Goal: Task Accomplishment & Management: Manage account settings

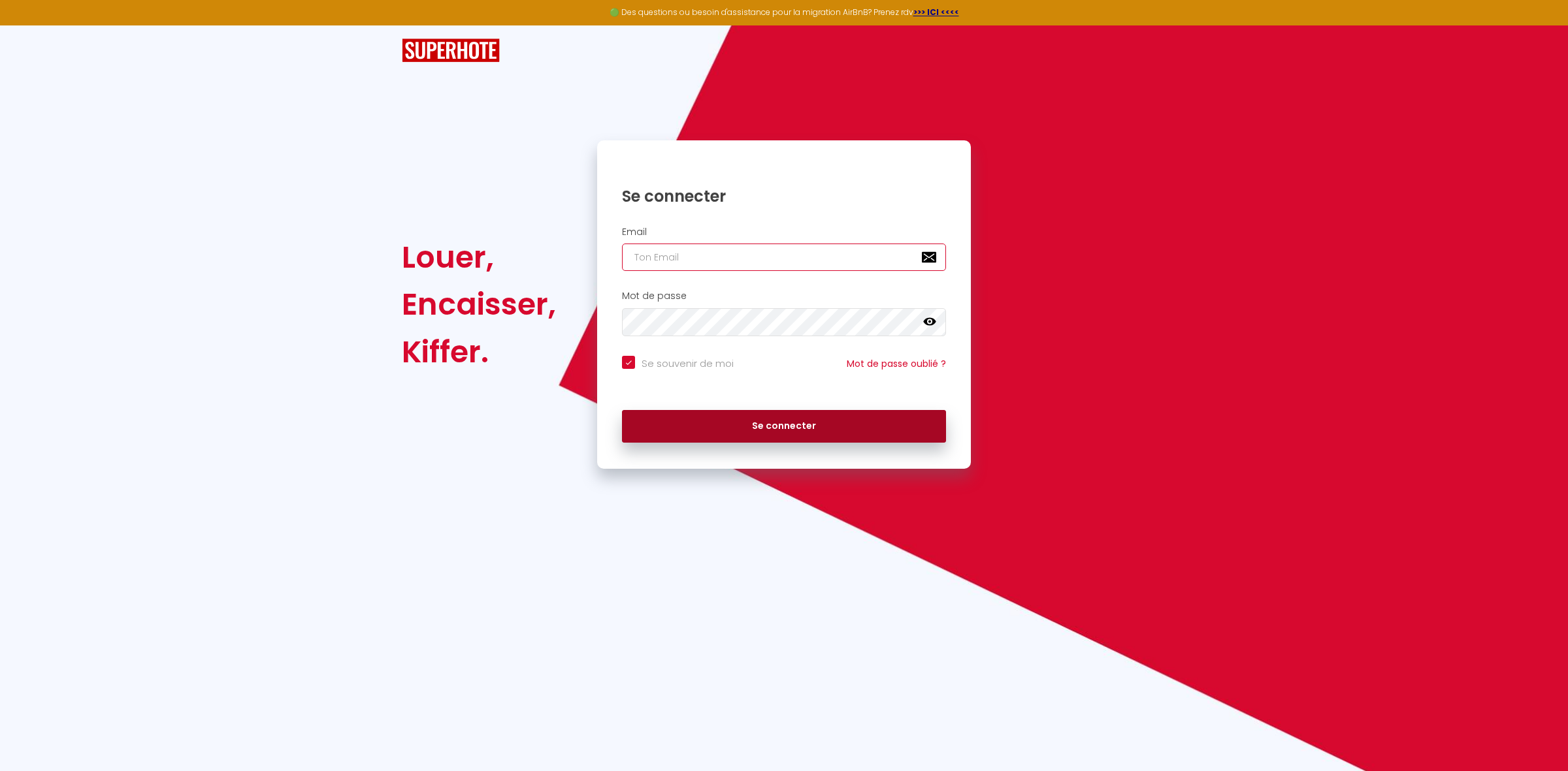
type input "[EMAIL_ADDRESS][PERSON_NAME][DOMAIN_NAME]"
click at [802, 429] on button "Se connecter" at bounding box center [784, 425] width 324 height 33
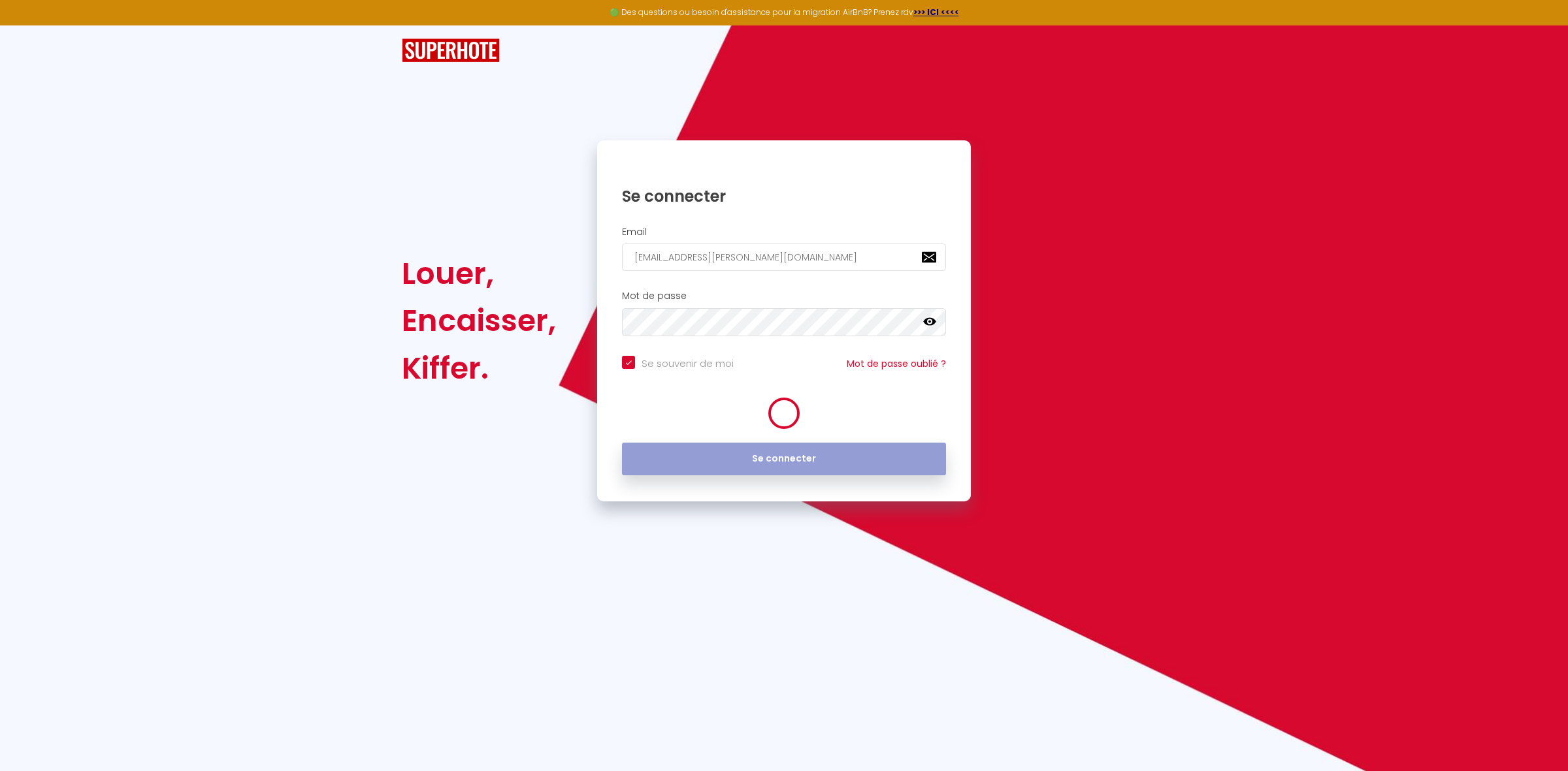
checkbox input "true"
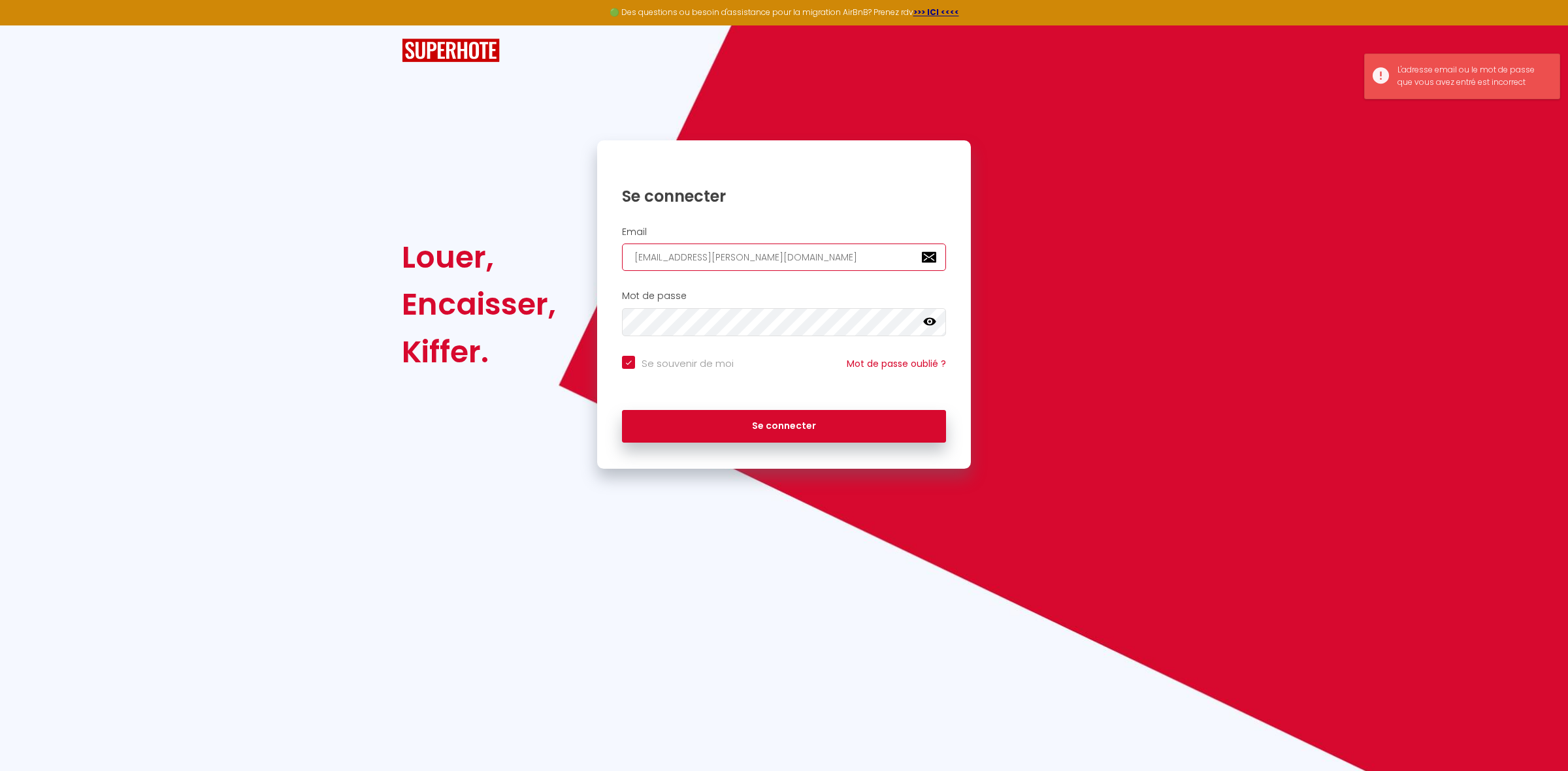
click at [755, 260] on input "[EMAIL_ADDRESS][PERSON_NAME][DOMAIN_NAME]" at bounding box center [784, 257] width 324 height 28
type input "i"
checkbox input "true"
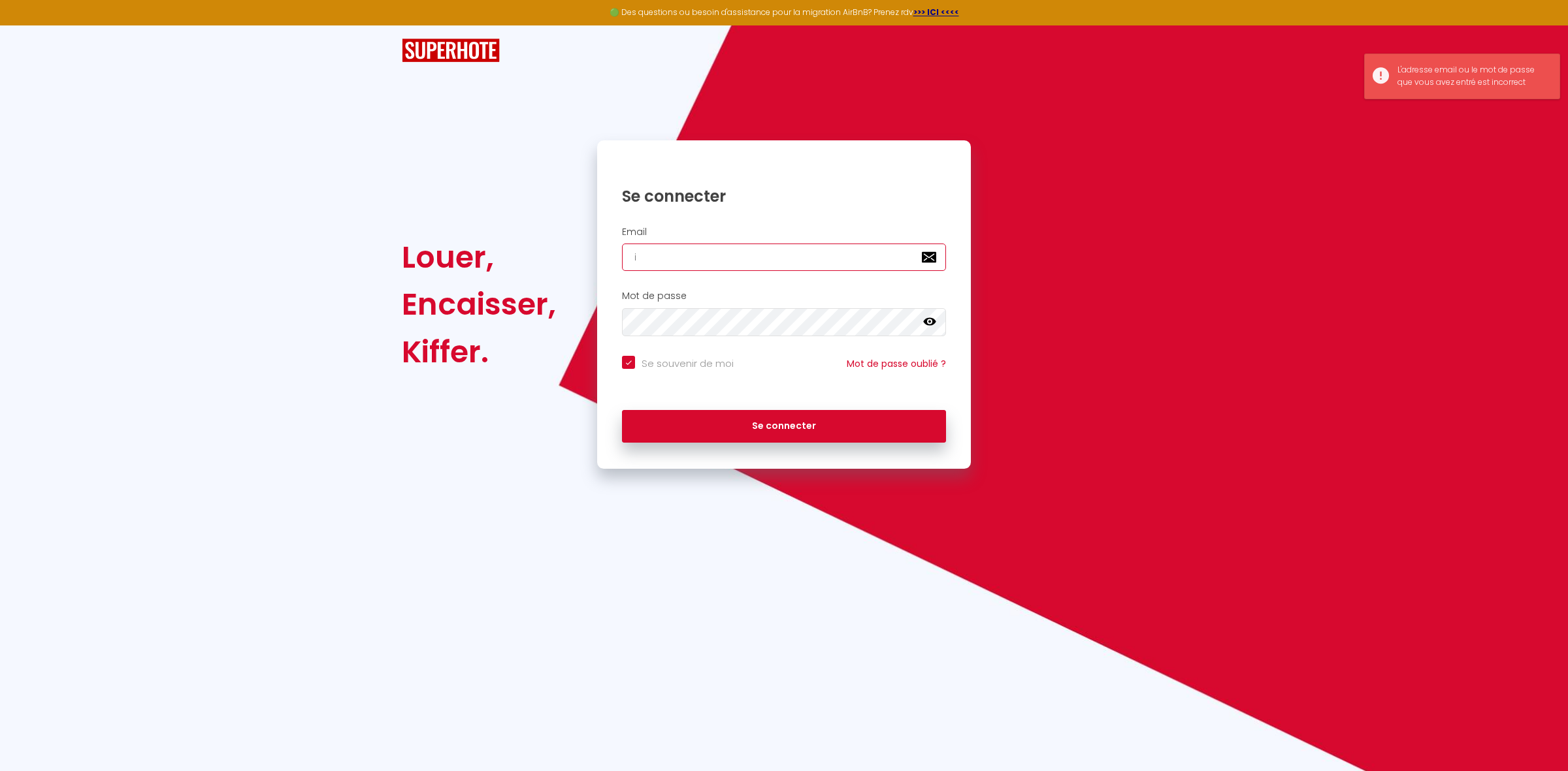
type input "in"
checkbox input "true"
type input "inf"
checkbox input "true"
type input "info"
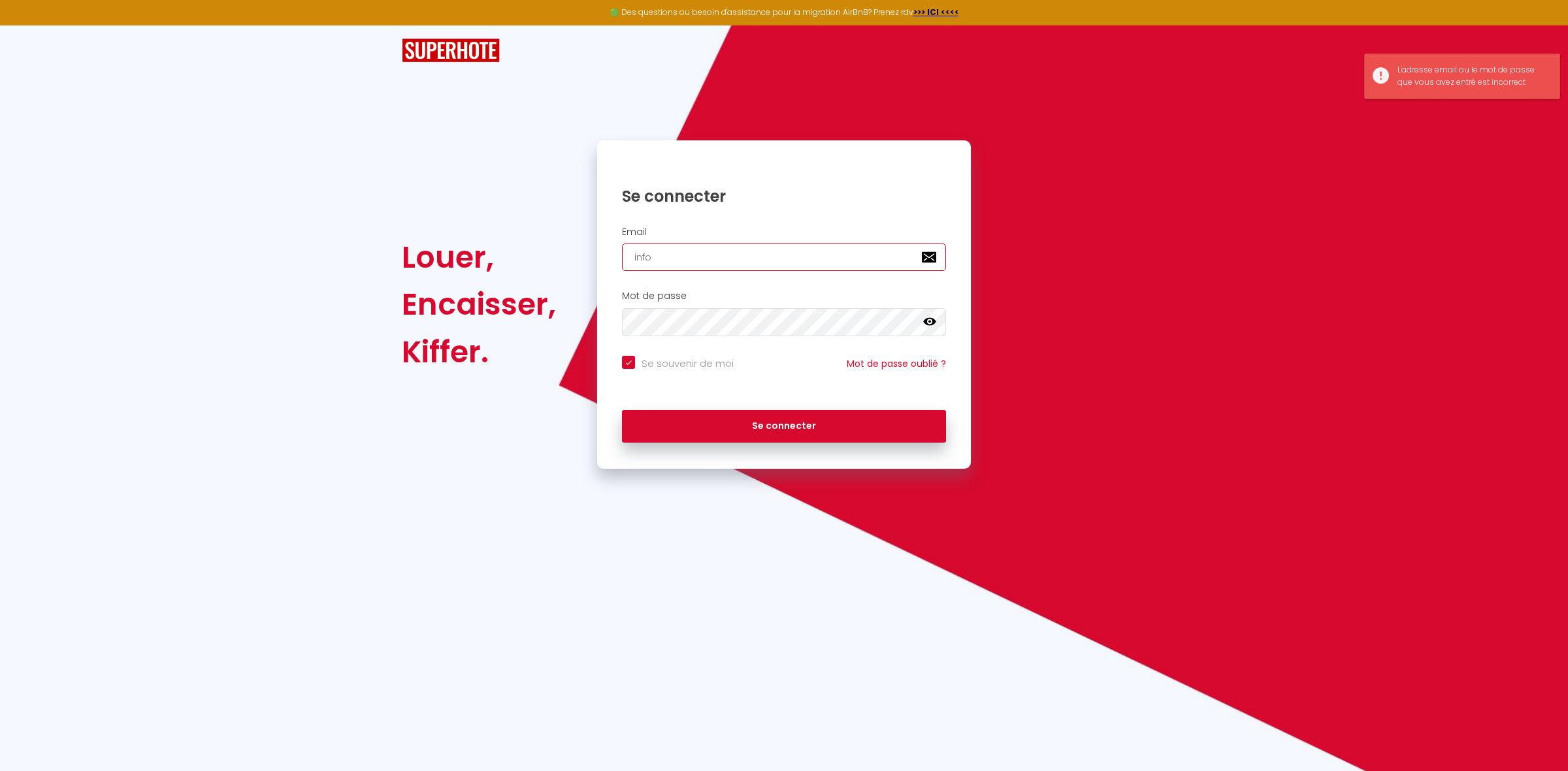
checkbox input "true"
type input "info@"
checkbox input "true"
type input "info@y"
checkbox input "true"
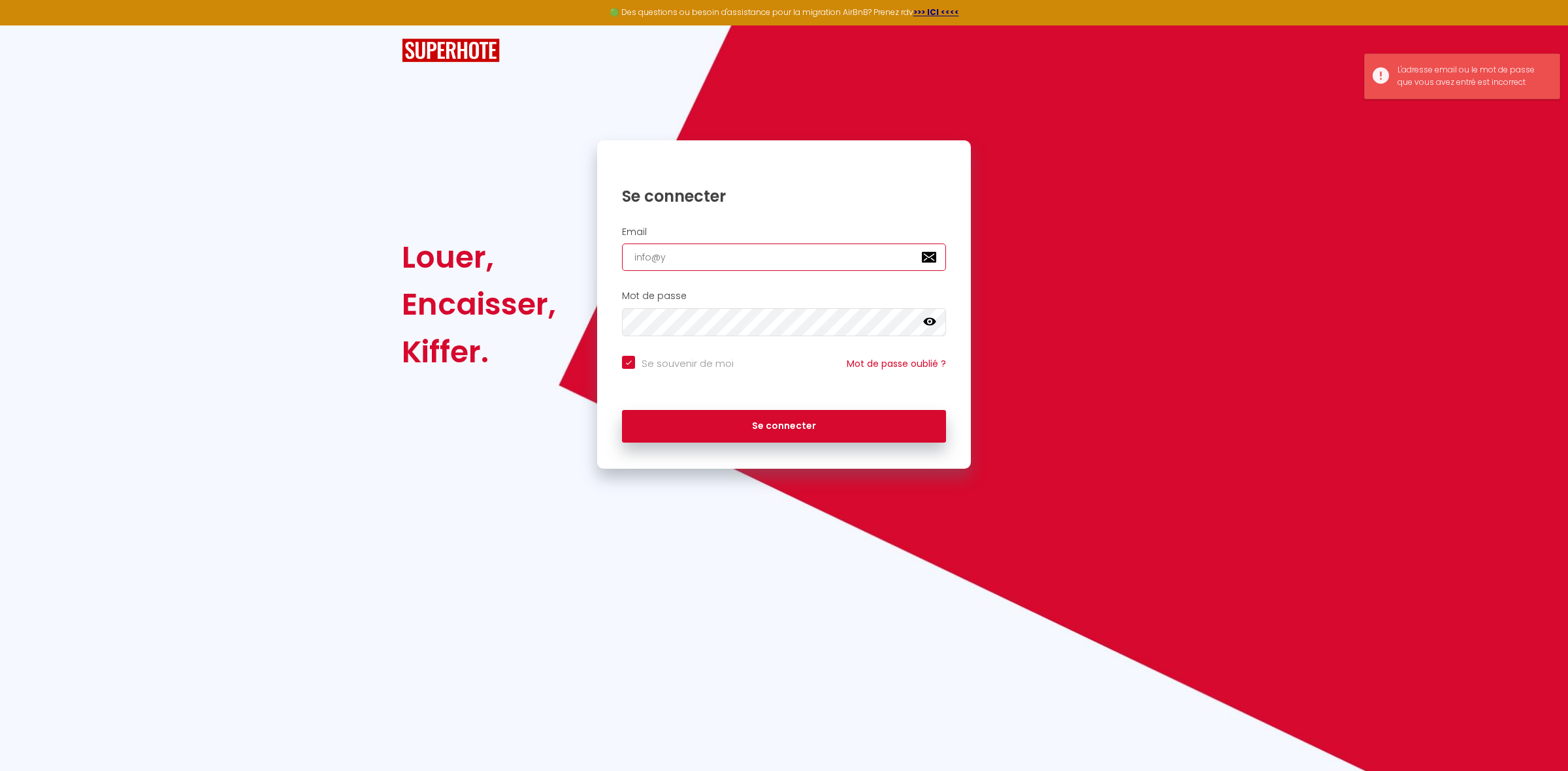
type input "info@yv"
checkbox input "true"
type input "info@yva"
checkbox input "true"
type input "info@yvan"
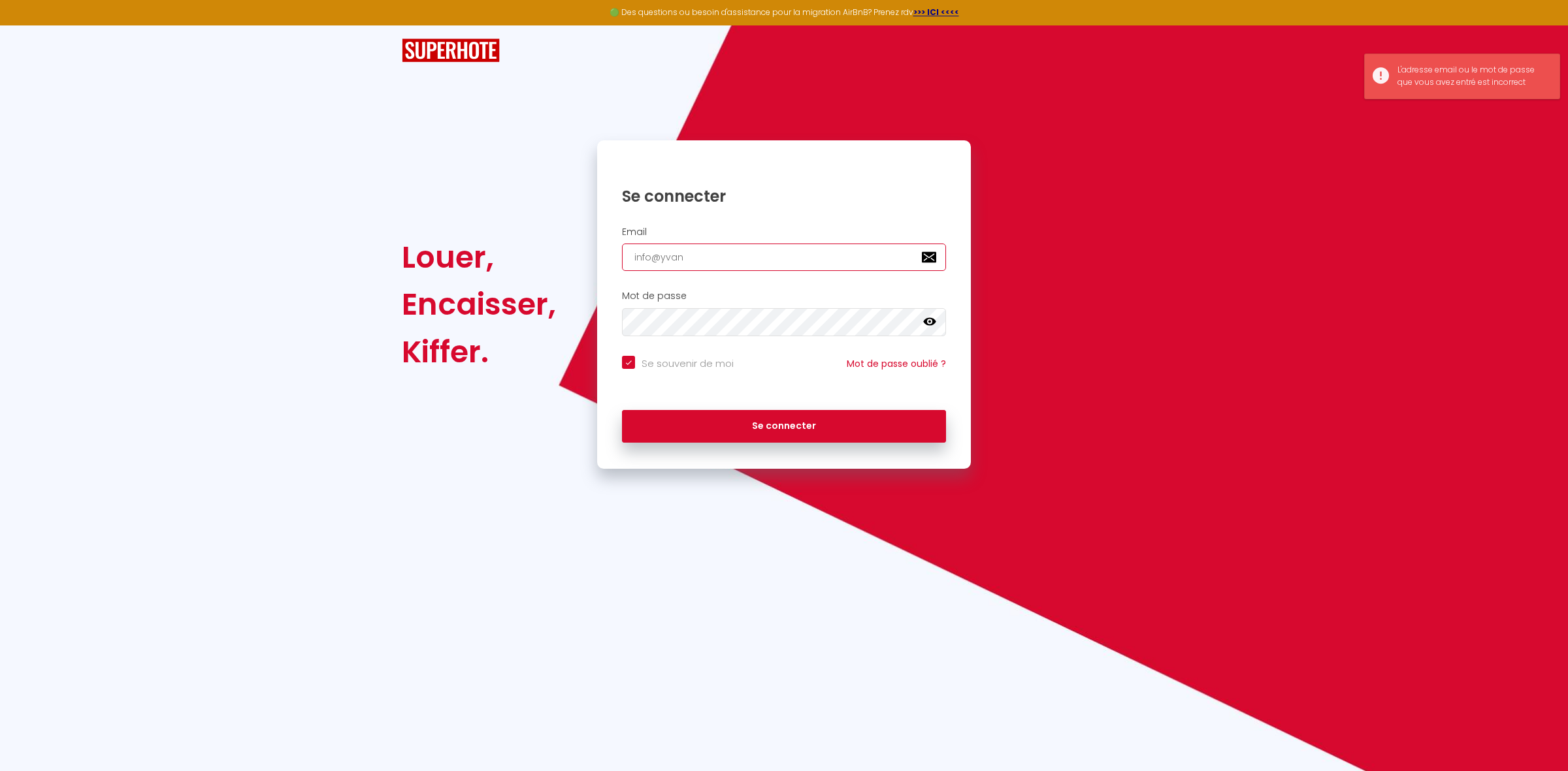
checkbox input "true"
type input "info@yvanb"
checkbox input "true"
type input "info@yvanbu"
checkbox input "true"
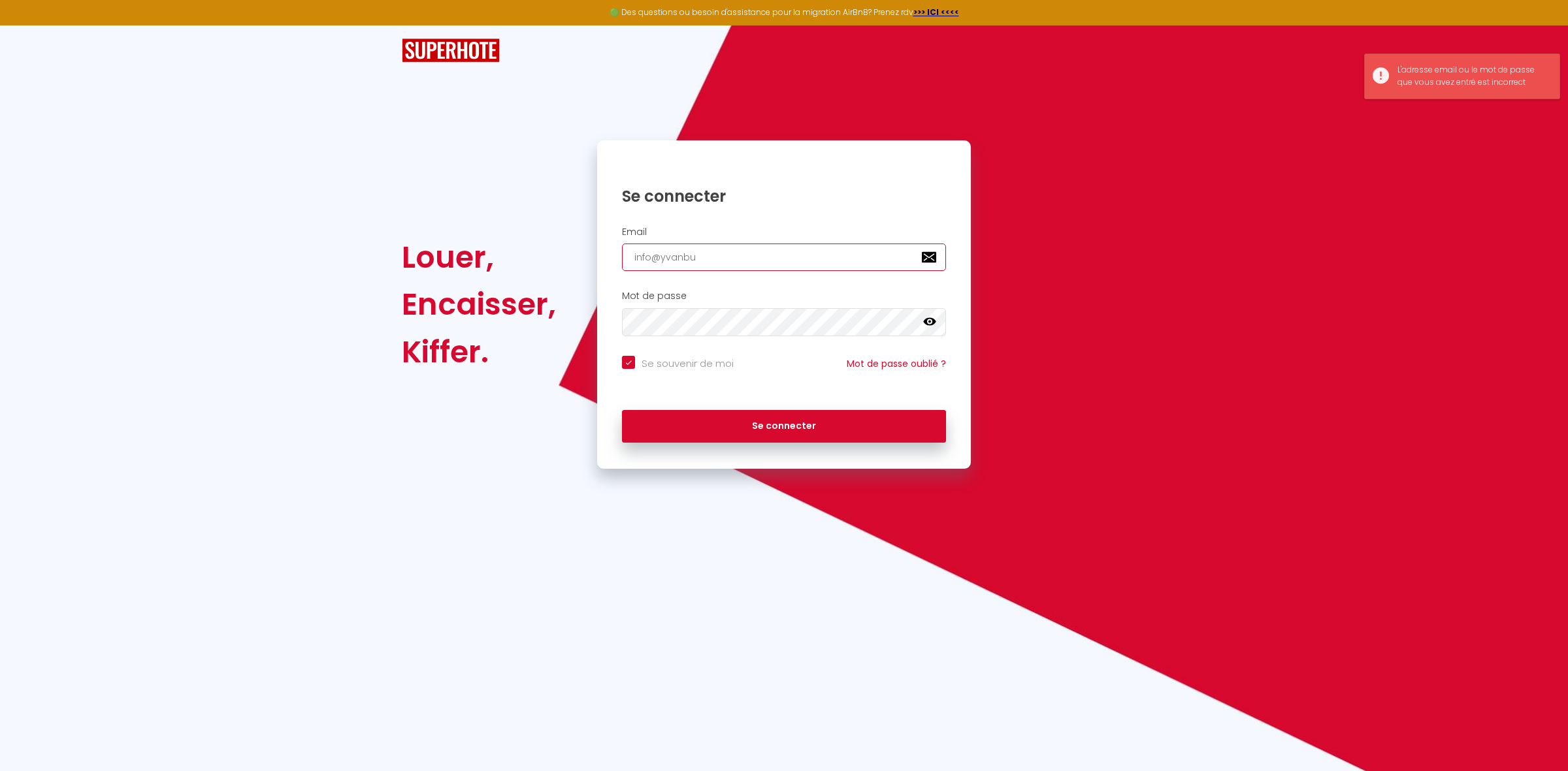
type input "info@yvanbur"
checkbox input "true"
type input "info@yvanburk"
checkbox input "true"
type input "info@yvanburke"
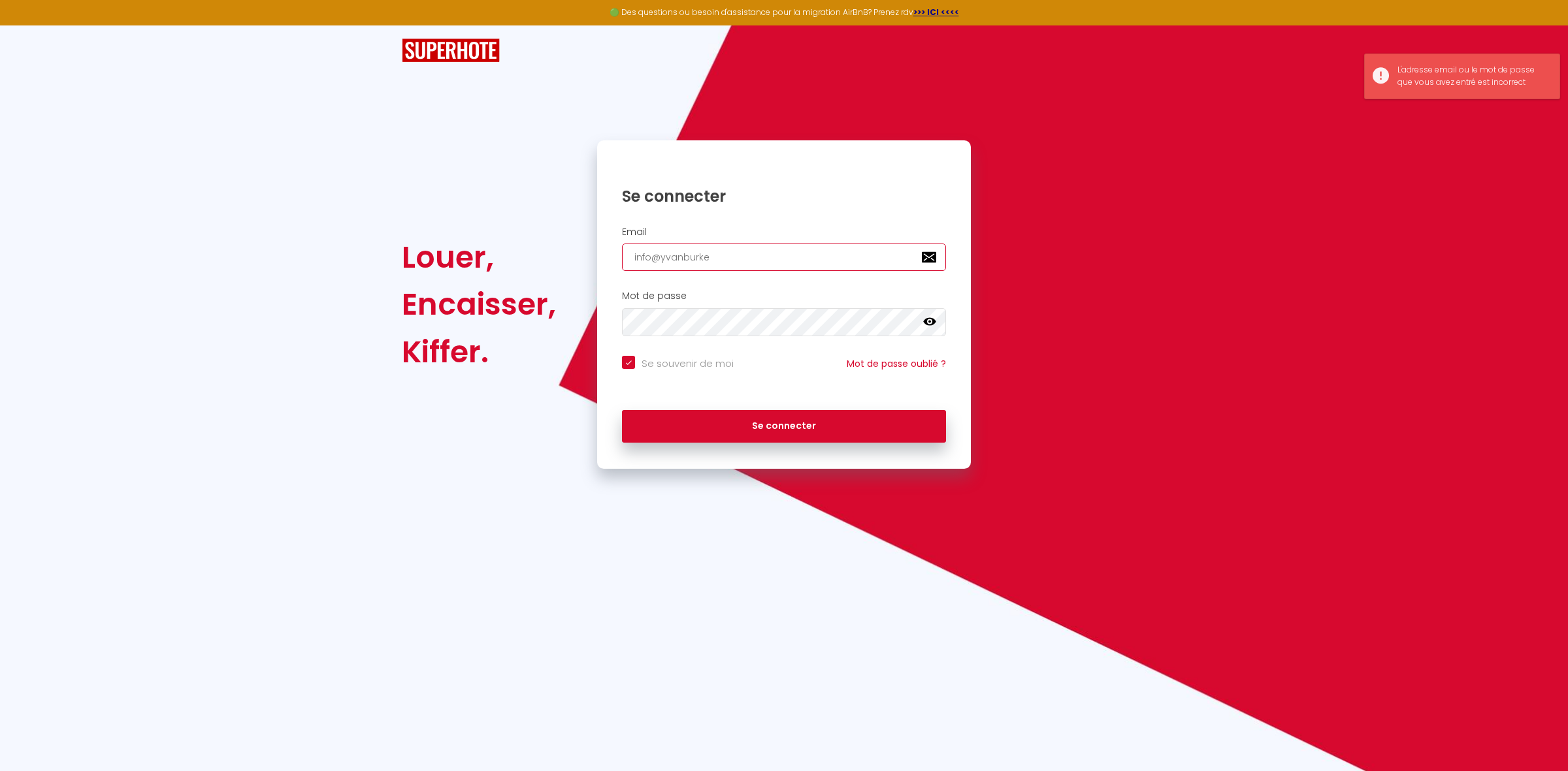
checkbox input "true"
type input "info@yvanburke."
checkbox input "true"
type input "info@yvanburke.c"
checkbox input "true"
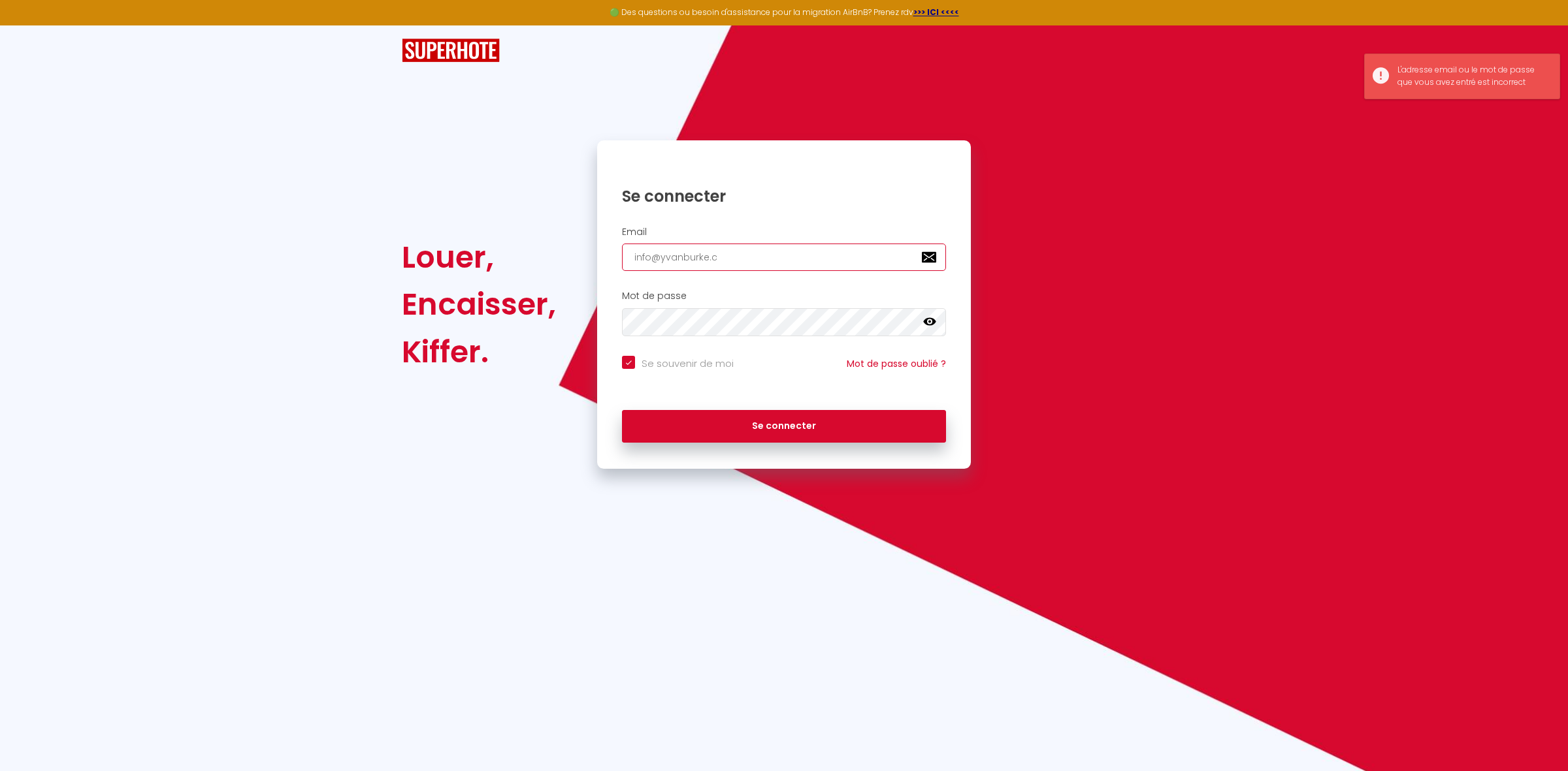
type input "[EMAIL_ADDRESS][DOMAIN_NAME]"
checkbox input "true"
type input "[EMAIL_ADDRESS][DOMAIN_NAME]"
checkbox input "true"
type input "[EMAIL_ADDRESS][DOMAIN_NAME]"
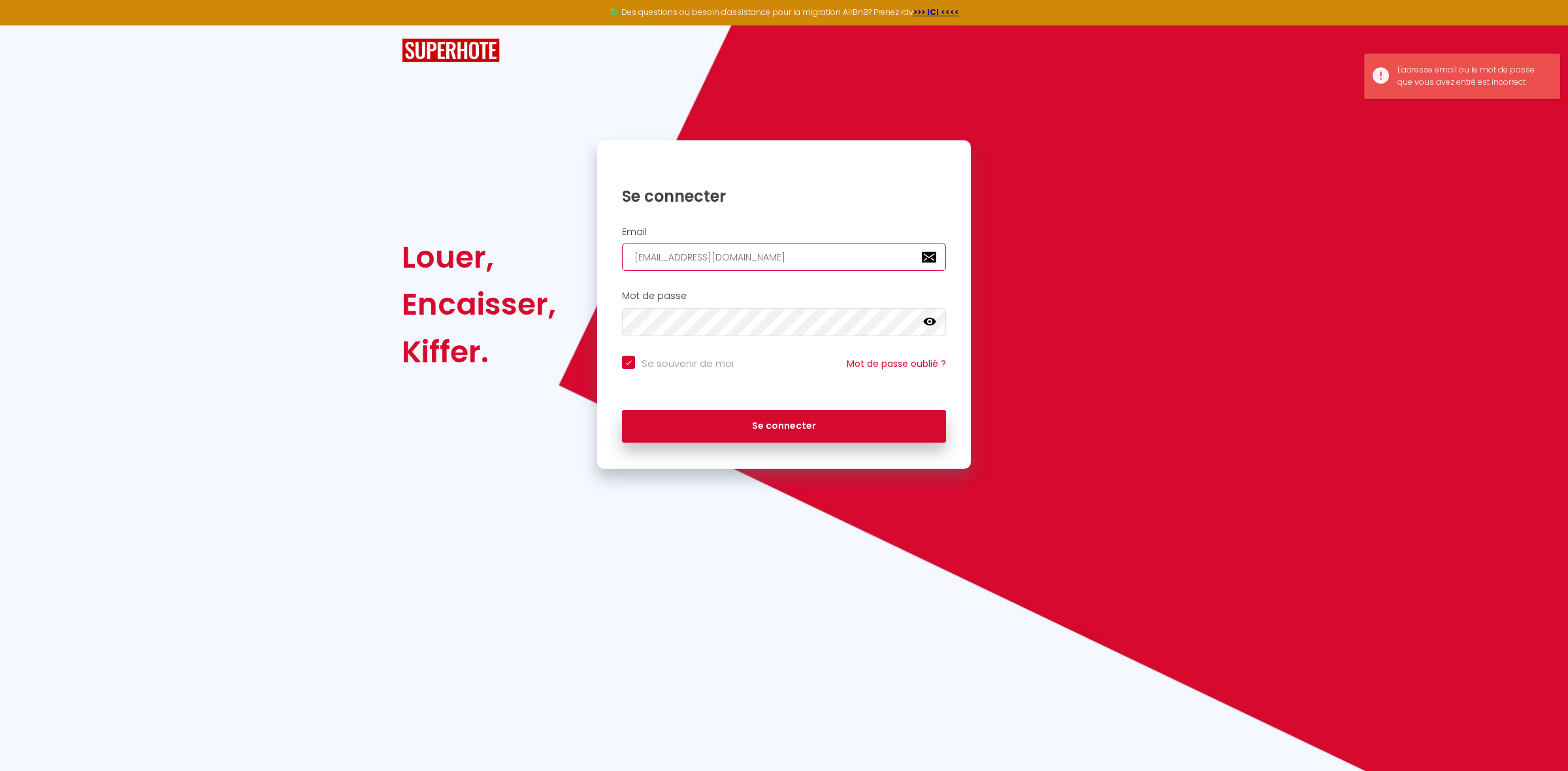
click at [622, 410] on button "Se connecter" at bounding box center [784, 425] width 324 height 33
checkbox input "true"
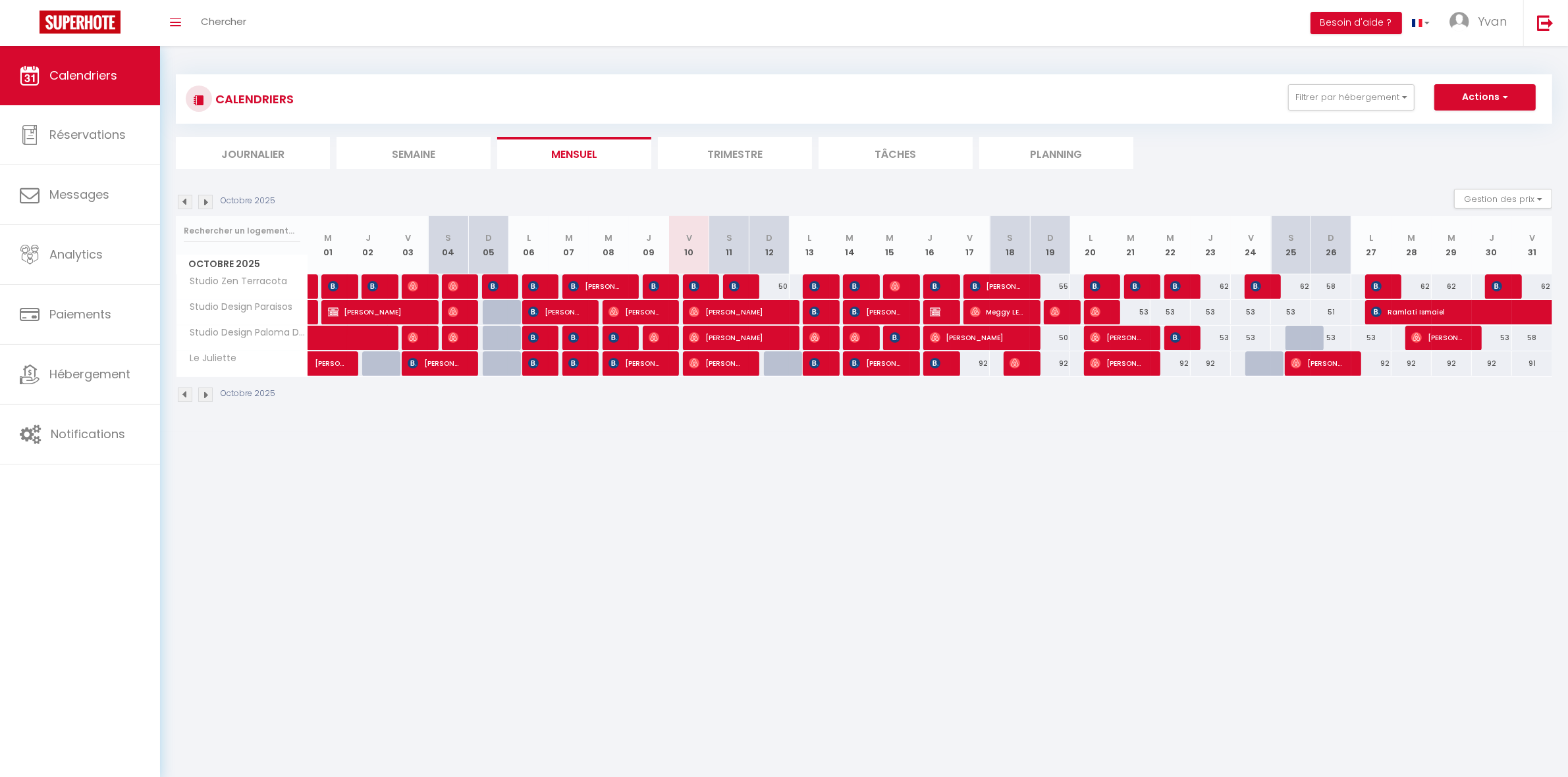
click at [722, 156] on li "Trimestre" at bounding box center [734, 153] width 155 height 32
